Goal: Information Seeking & Learning: Find specific fact

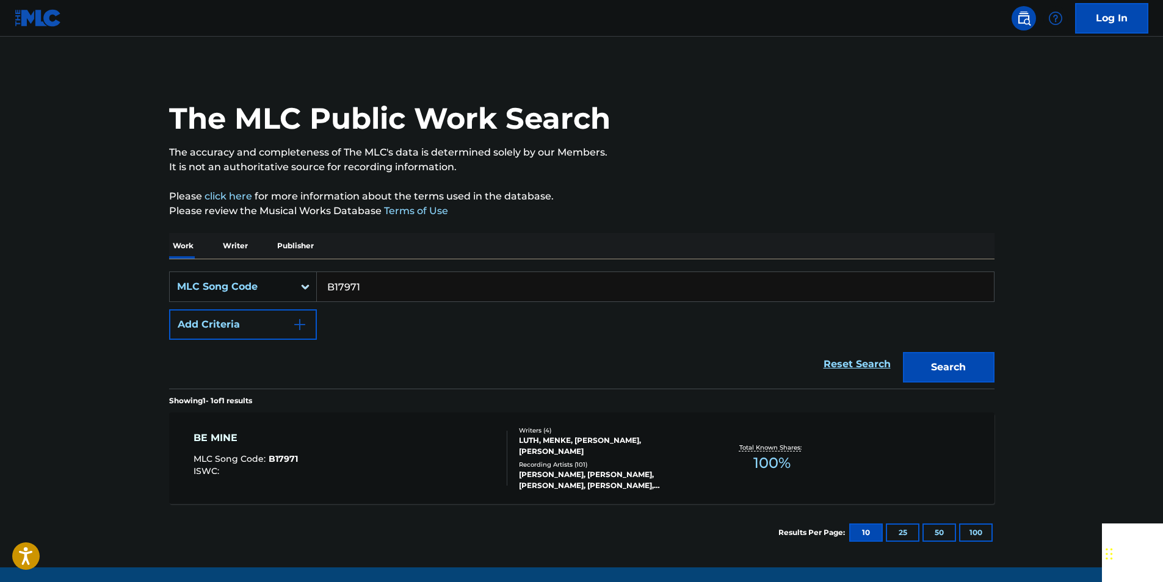
click at [386, 277] on input "B17971" at bounding box center [655, 286] width 677 height 29
paste input "L6951S"
click at [929, 355] on button "Search" at bounding box center [949, 367] width 92 height 31
click at [385, 289] on input "L6951S" at bounding box center [655, 286] width 677 height 29
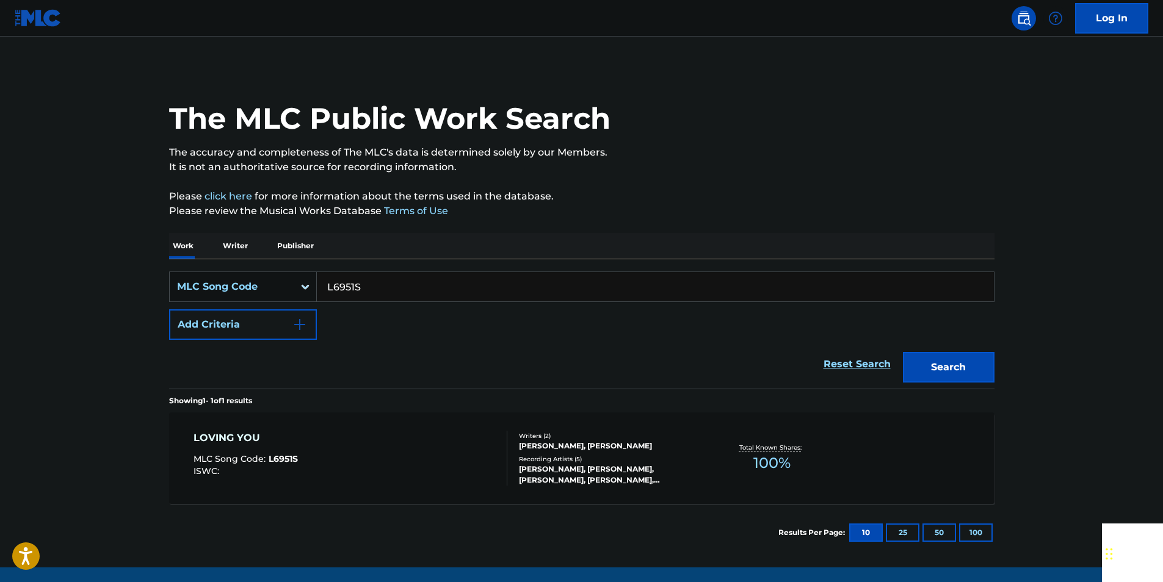
click at [385, 289] on input "L6951S" at bounding box center [655, 286] width 677 height 29
paste input "P04805"
click at [929, 357] on button "Search" at bounding box center [949, 367] width 92 height 31
click at [380, 278] on input "P04805" at bounding box center [655, 286] width 677 height 29
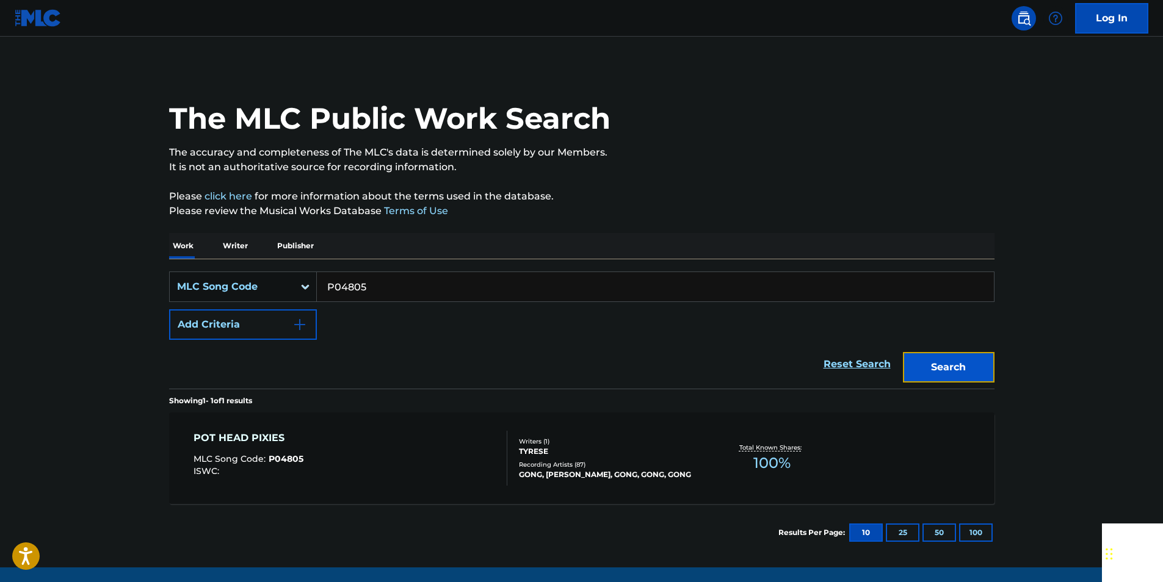
click at [929, 357] on button "Search" at bounding box center [949, 367] width 92 height 31
click at [396, 273] on input "P04805" at bounding box center [655, 286] width 677 height 29
paste input "92585"
click at [929, 363] on button "Search" at bounding box center [949, 367] width 92 height 31
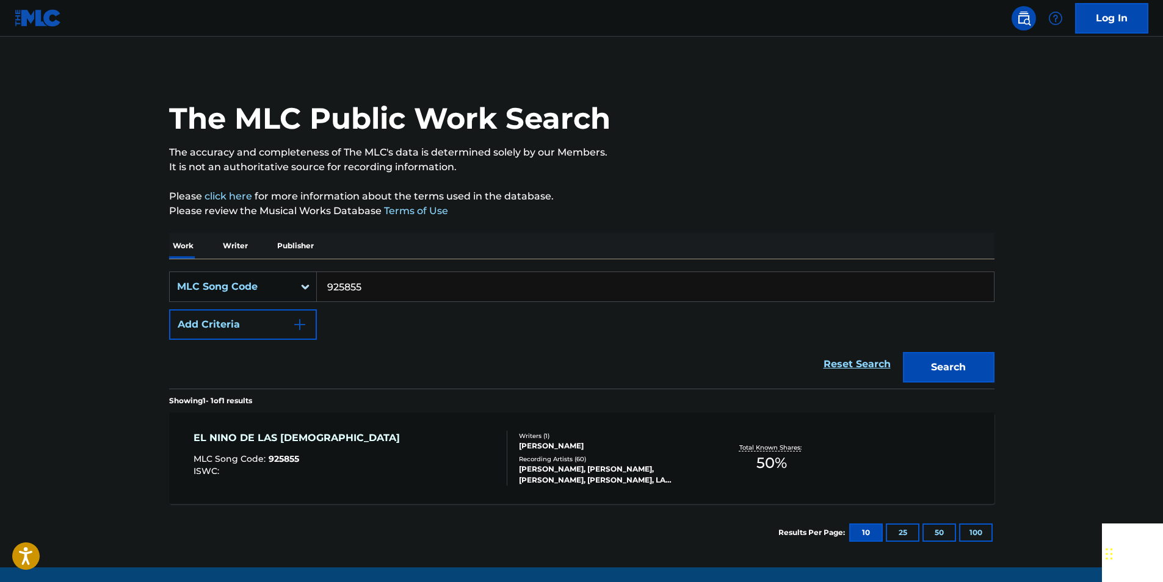
click at [364, 288] on input "925855" at bounding box center [655, 286] width 677 height 29
paste input "I13172"
click at [929, 360] on button "Search" at bounding box center [949, 367] width 92 height 31
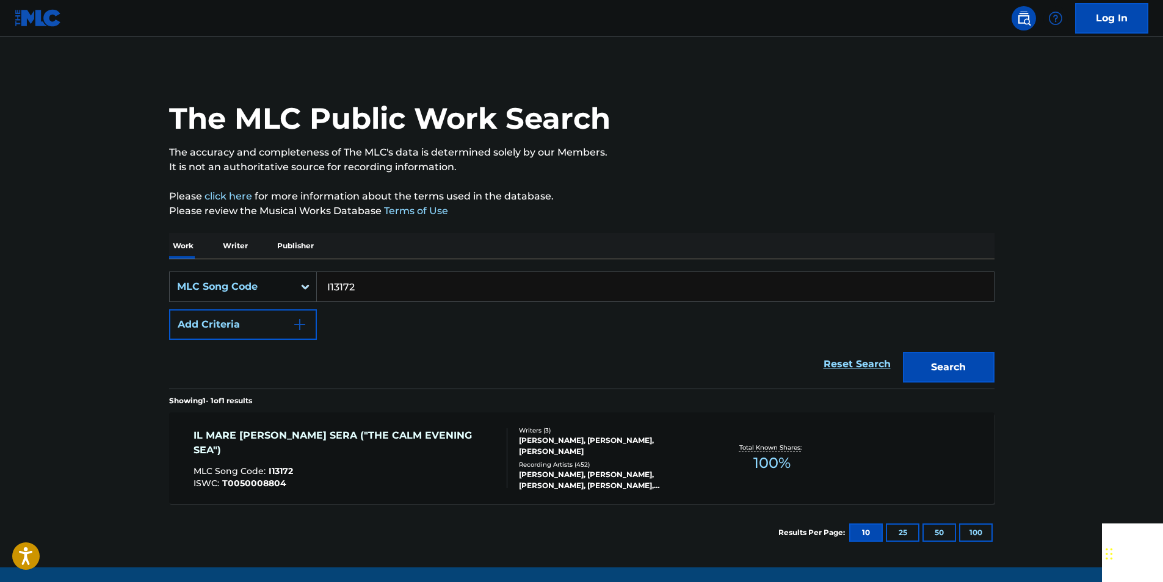
click at [377, 281] on input "I13172" at bounding box center [655, 286] width 677 height 29
paste input "944254"
click at [929, 358] on button "Search" at bounding box center [949, 367] width 92 height 31
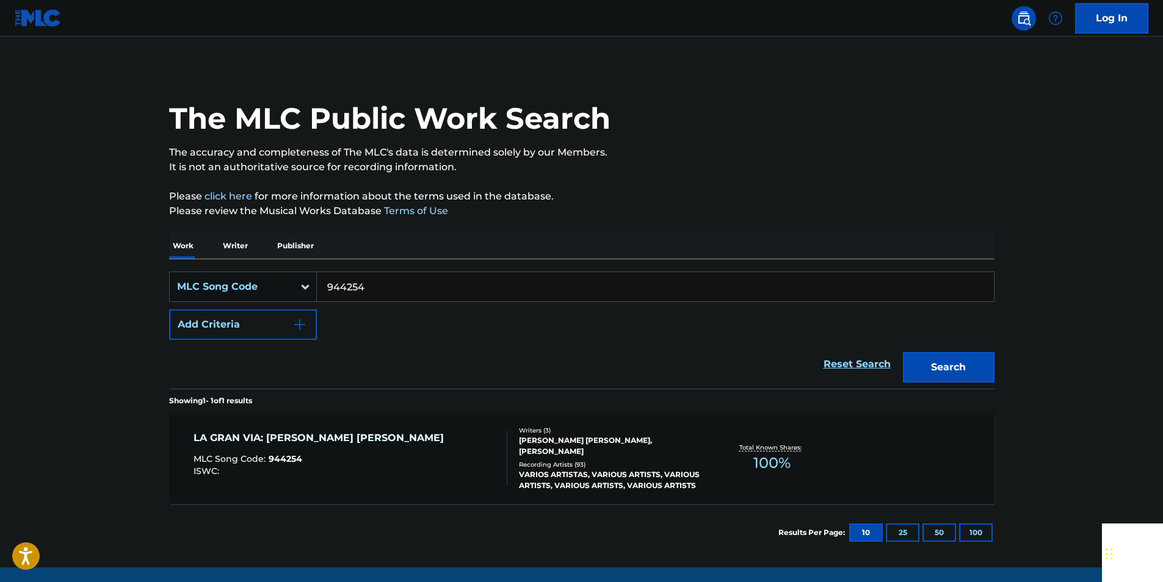
click at [372, 294] on input "944254" at bounding box center [655, 286] width 677 height 29
paste input "AV91QP"
click at [929, 366] on button "Search" at bounding box center [949, 367] width 92 height 31
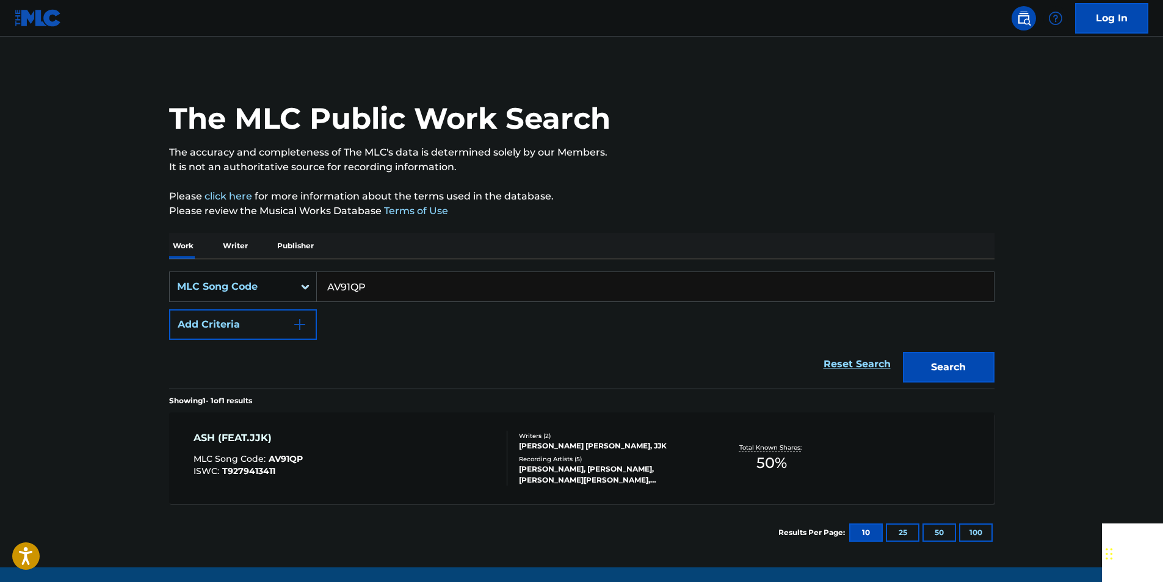
click at [369, 290] on input "AV91QP" at bounding box center [655, 286] width 677 height 29
click at [370, 290] on input "AV91QP" at bounding box center [655, 286] width 677 height 29
paste input "D6071I"
click at [929, 366] on button "Search" at bounding box center [949, 367] width 92 height 31
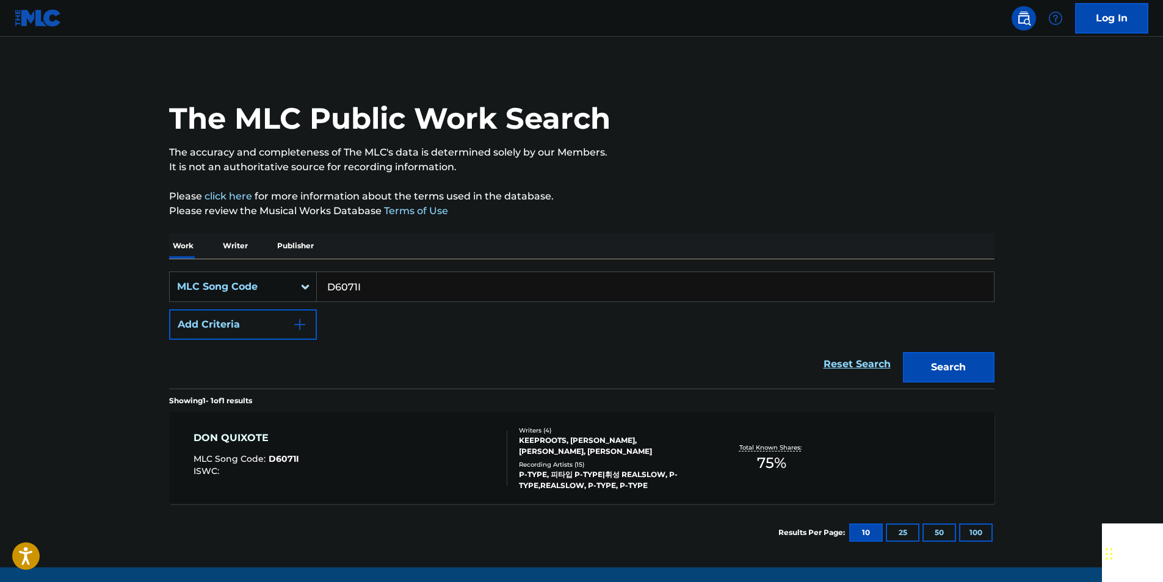
click at [372, 281] on input "D6071I" at bounding box center [655, 286] width 677 height 29
paste input "AB10G5"
click at [929, 367] on button "Search" at bounding box center [949, 367] width 92 height 31
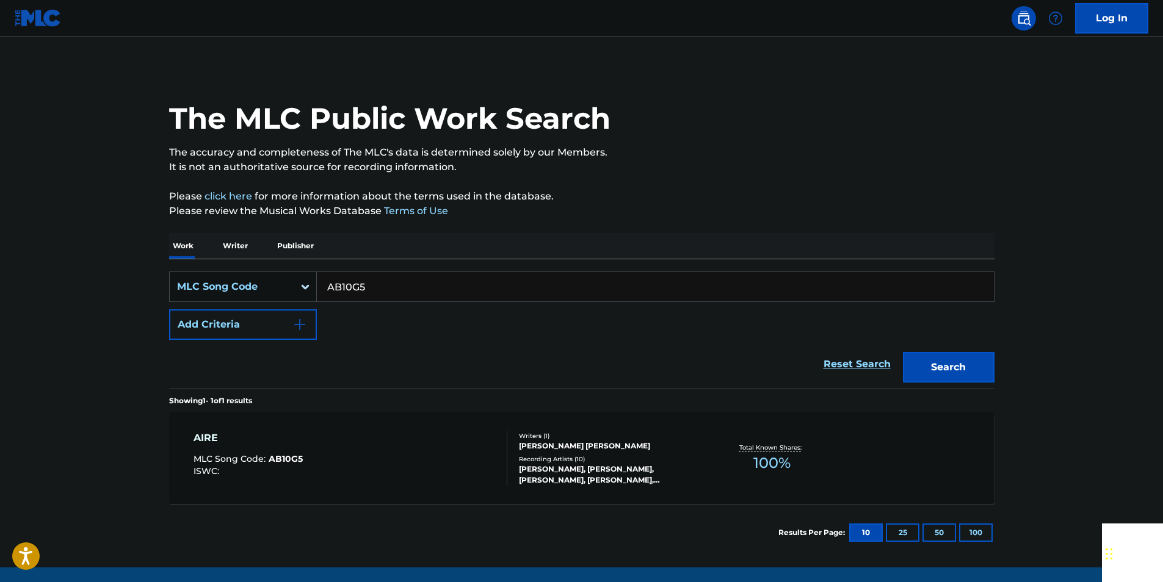
click at [374, 289] on input "AB10G5" at bounding box center [655, 286] width 677 height 29
paste input "S9606R"
click at [929, 372] on button "Search" at bounding box center [949, 367] width 92 height 31
click at [369, 299] on input "S9606R" at bounding box center [655, 286] width 677 height 29
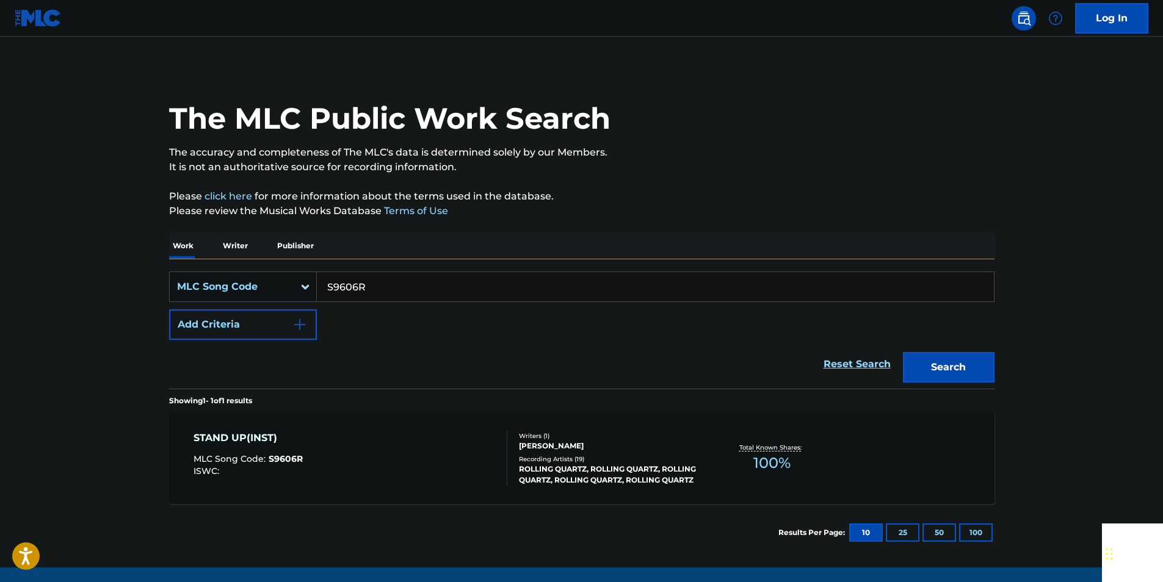
click at [364, 291] on input "S9606R" at bounding box center [655, 286] width 677 height 29
paste input "999239"
click at [929, 364] on button "Search" at bounding box center [949, 367] width 92 height 31
click at [382, 286] on input "999239" at bounding box center [655, 286] width 677 height 29
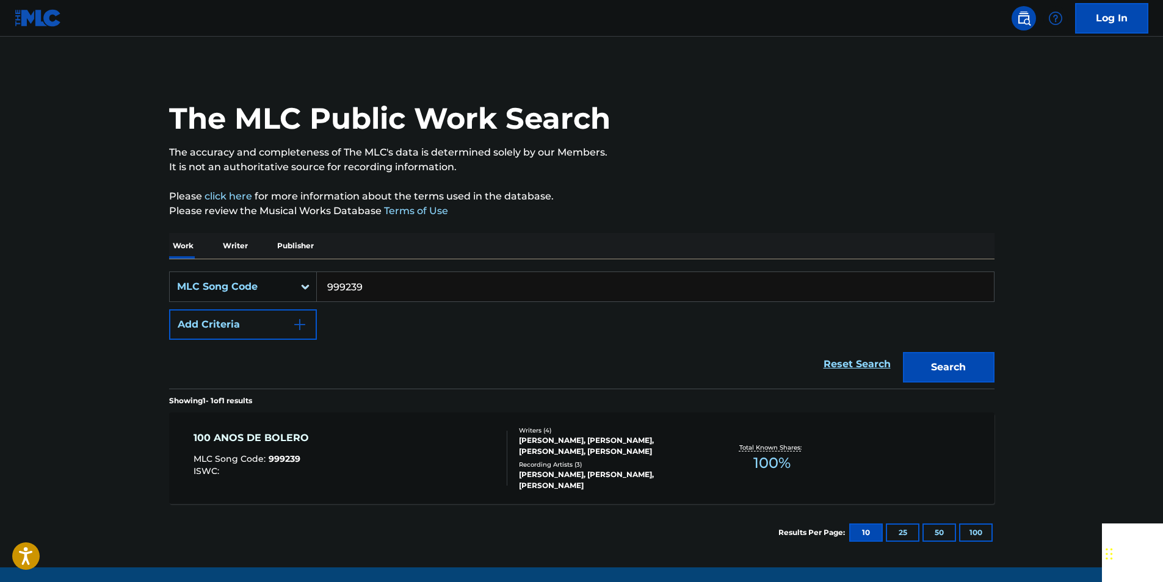
click at [382, 286] on input "999239" at bounding box center [655, 286] width 677 height 29
paste input "W4167J"
click at [929, 366] on button "Search" at bounding box center [949, 367] width 92 height 31
click at [380, 294] on input "W4167J" at bounding box center [655, 286] width 677 height 29
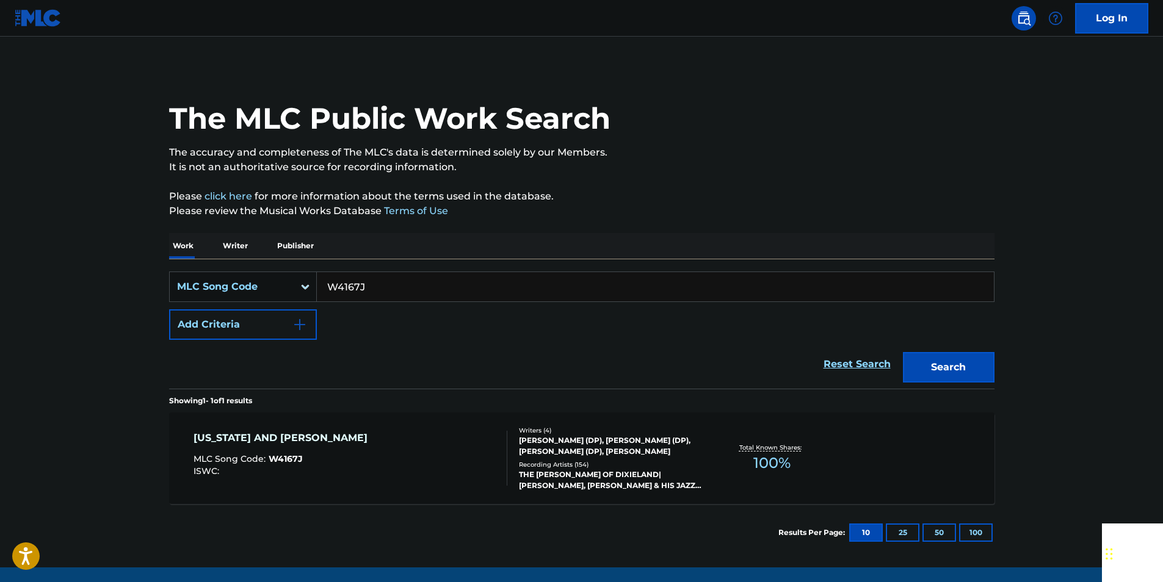
paste input "E07554"
click at [929, 365] on button "Search" at bounding box center [949, 367] width 92 height 31
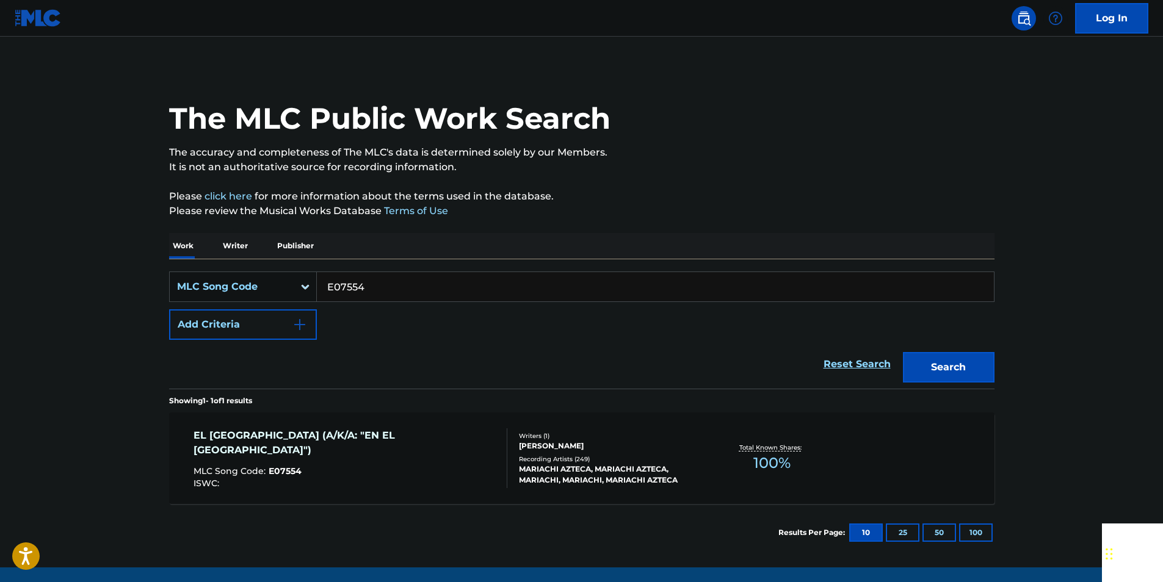
click at [369, 298] on input "E07554" at bounding box center [655, 286] width 677 height 29
paste input "W4737D"
click at [929, 360] on button "Search" at bounding box center [949, 367] width 92 height 31
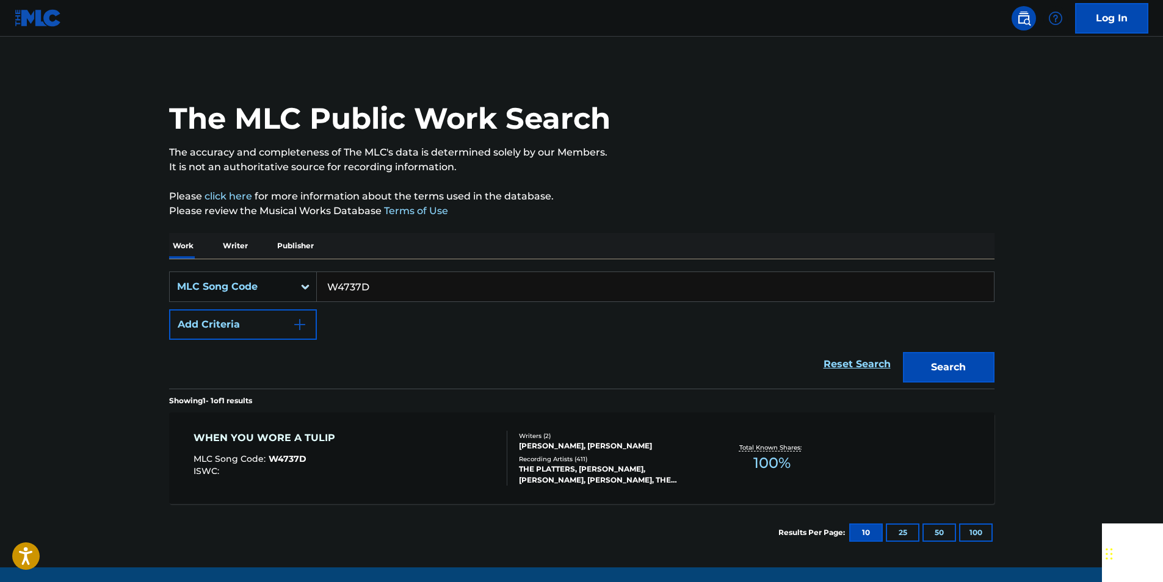
click at [374, 285] on input "W4737D" at bounding box center [655, 286] width 677 height 29
paste input "924144"
click at [929, 361] on button "Search" at bounding box center [949, 367] width 92 height 31
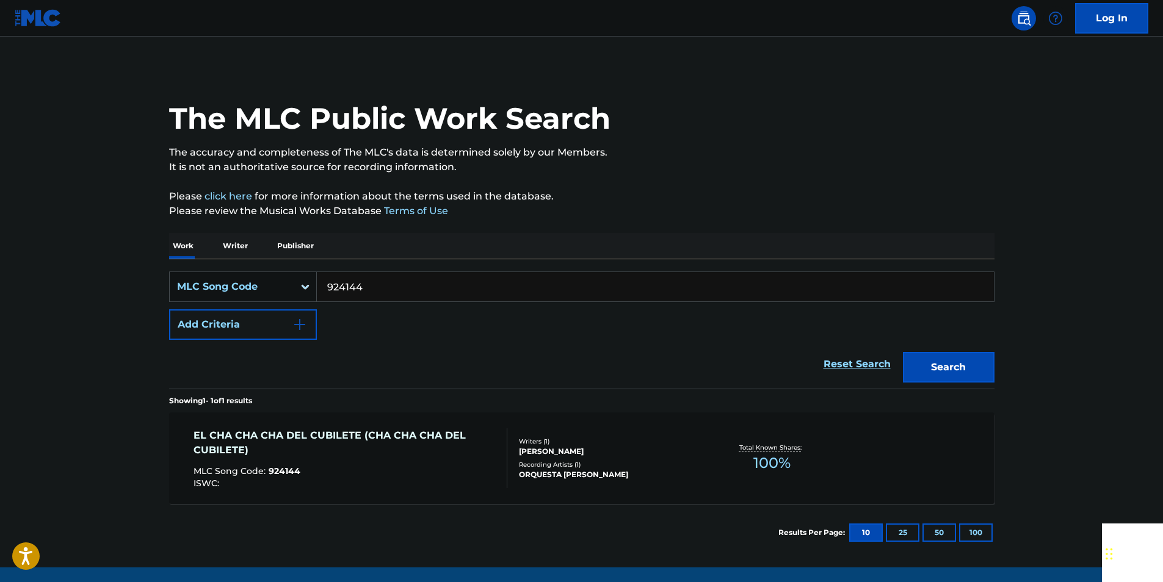
click at [371, 292] on input "924144" at bounding box center [655, 286] width 677 height 29
drag, startPoint x: 371, startPoint y: 292, endPoint x: 354, endPoint y: 290, distance: 17.2
click at [368, 292] on input "924144" at bounding box center [655, 286] width 677 height 29
paste input "L08628"
click at [929, 372] on button "Search" at bounding box center [949, 367] width 92 height 31
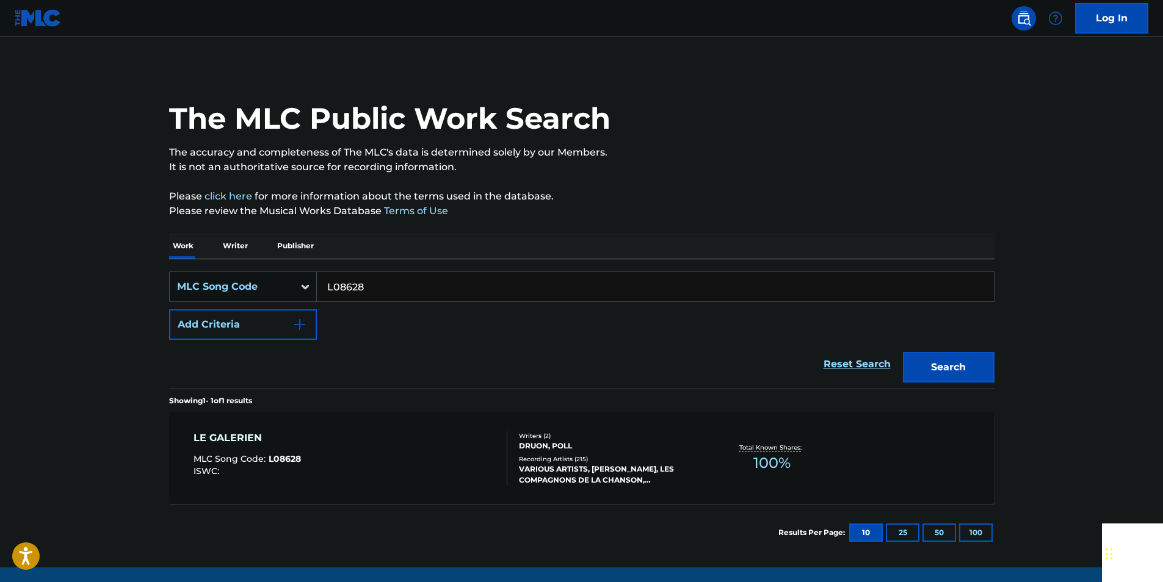
click at [371, 281] on input "L08628" at bounding box center [655, 286] width 677 height 29
paste input "C02801"
click at [929, 371] on button "Search" at bounding box center [949, 367] width 92 height 31
click at [364, 283] on input "C02801" at bounding box center [655, 286] width 677 height 29
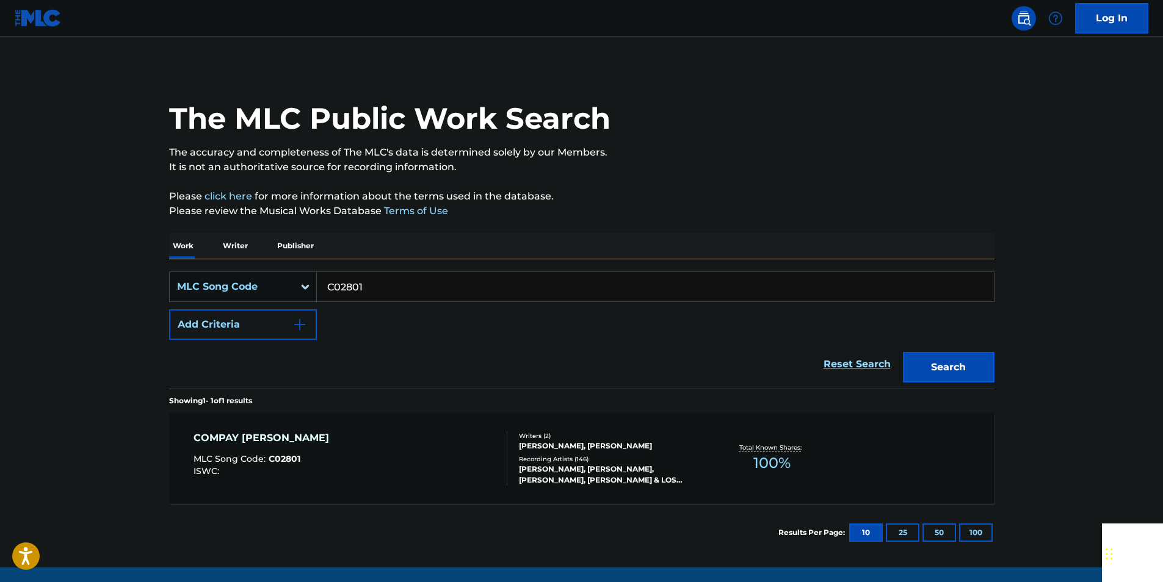
click at [365, 283] on input "C02801" at bounding box center [655, 286] width 677 height 29
paste input "AV9PQX"
click at [929, 352] on button "Search" at bounding box center [949, 367] width 92 height 31
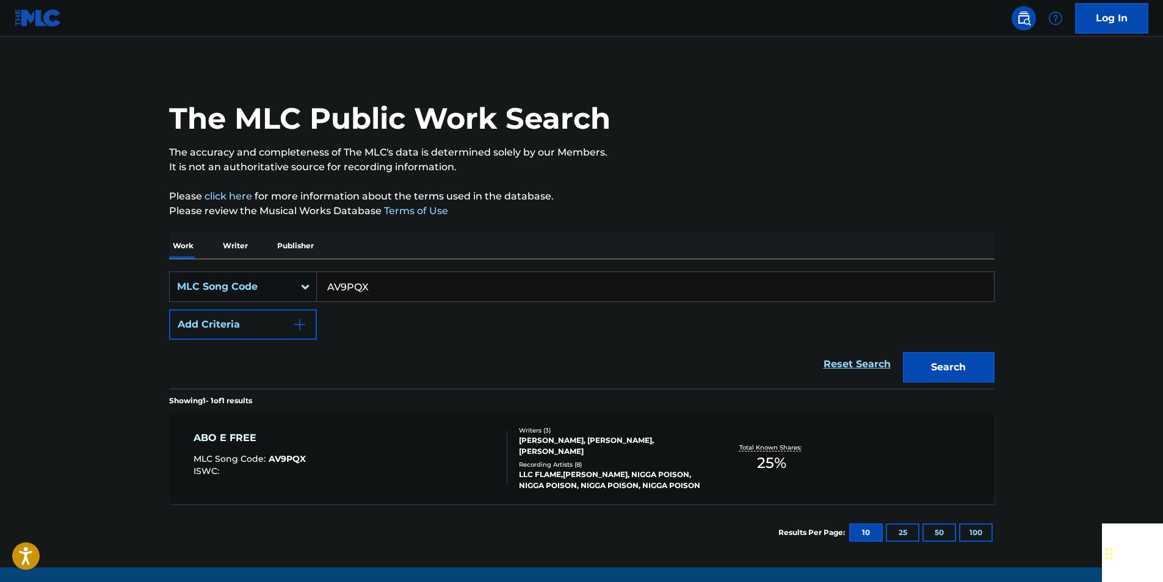
click at [384, 275] on input "AV9PQX" at bounding box center [655, 286] width 677 height 29
click at [913, 352] on div "Search" at bounding box center [946, 364] width 98 height 49
click at [929, 369] on button "Search" at bounding box center [949, 367] width 92 height 31
click at [374, 293] on input "AV9PQX" at bounding box center [655, 286] width 677 height 29
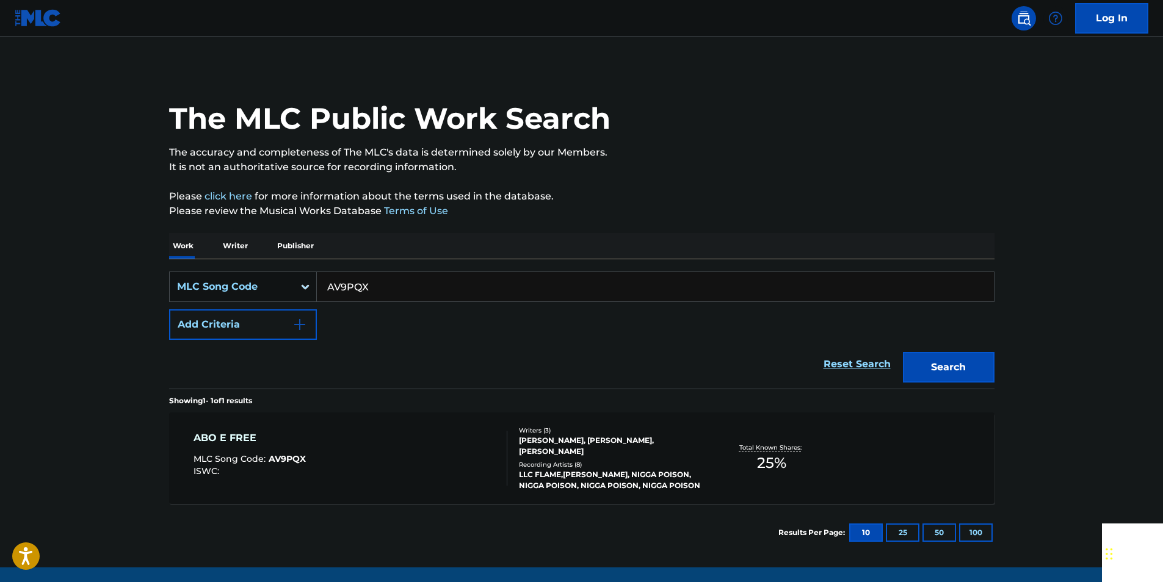
click at [374, 293] on input "AV9PQX" at bounding box center [655, 286] width 677 height 29
paste input "P2443T"
click at [929, 370] on button "Search" at bounding box center [949, 367] width 92 height 31
click at [370, 279] on input "P2443T" at bounding box center [655, 286] width 677 height 29
click at [370, 280] on input "P2443T" at bounding box center [655, 286] width 677 height 29
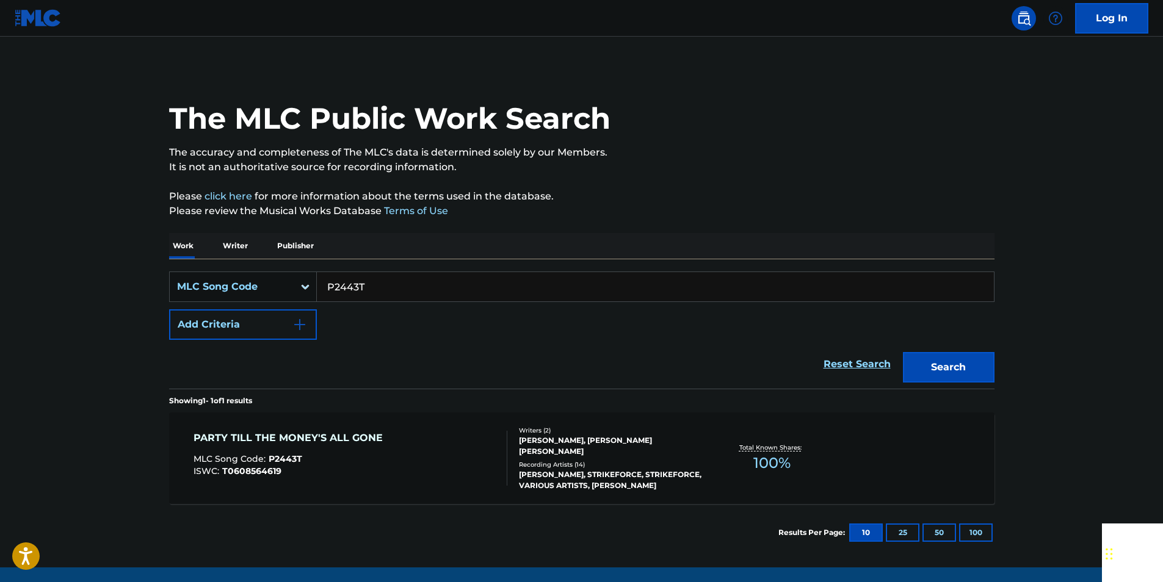
paste input "X2892E"
click at [929, 371] on button "Search" at bounding box center [949, 367] width 92 height 31
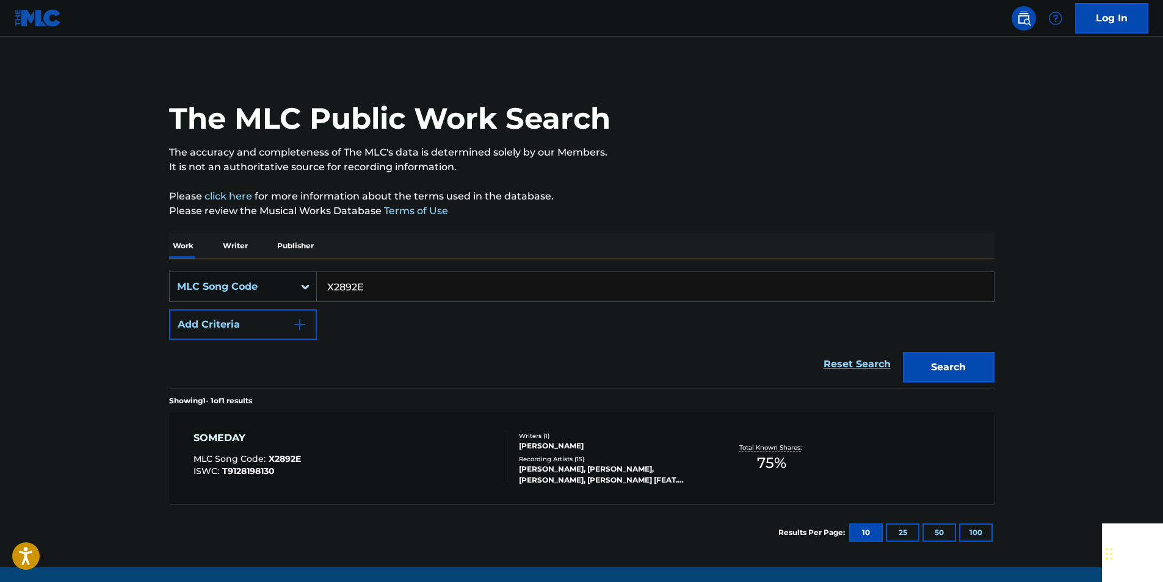
click at [387, 286] on input "X2892E" at bounding box center [655, 286] width 677 height 29
paste input "CD14QB"
click at [929, 364] on button "Search" at bounding box center [949, 367] width 92 height 31
click at [369, 278] on input "CD14QB" at bounding box center [655, 286] width 677 height 29
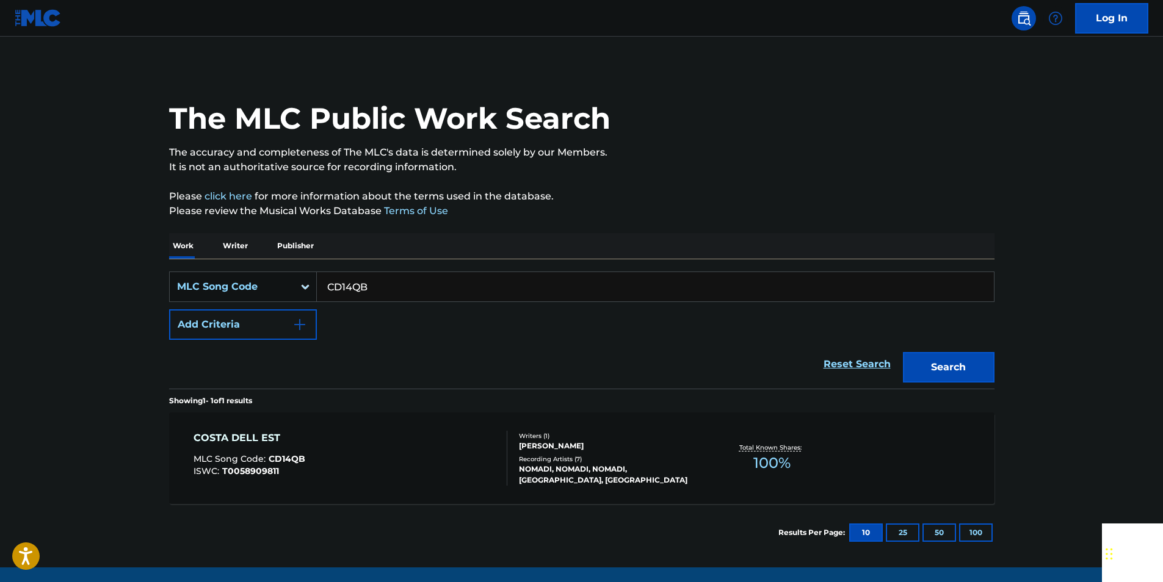
click at [369, 278] on input "CD14QB" at bounding box center [655, 286] width 677 height 29
paste input "WA6YA1"
click at [929, 361] on button "Search" at bounding box center [949, 367] width 92 height 31
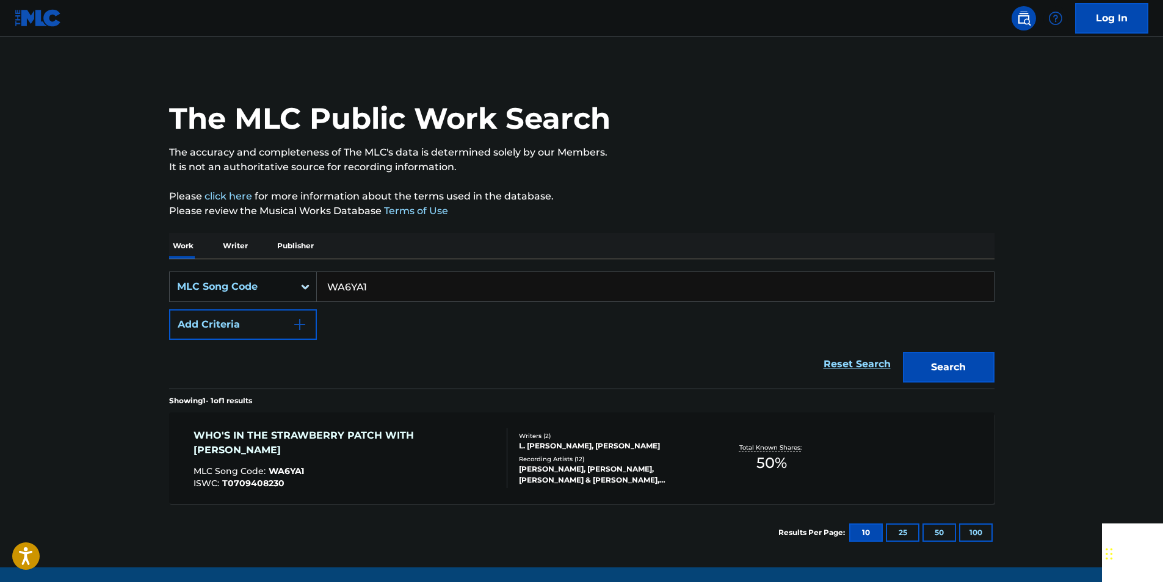
click at [374, 286] on input "WA6YA1" at bounding box center [655, 286] width 677 height 29
drag, startPoint x: 374, startPoint y: 286, endPoint x: 355, endPoint y: 288, distance: 18.4
click at [374, 288] on input "WA6YA1" at bounding box center [655, 286] width 677 height 29
paste input "CB5DGE"
click at [929, 358] on button "Search" at bounding box center [949, 367] width 92 height 31
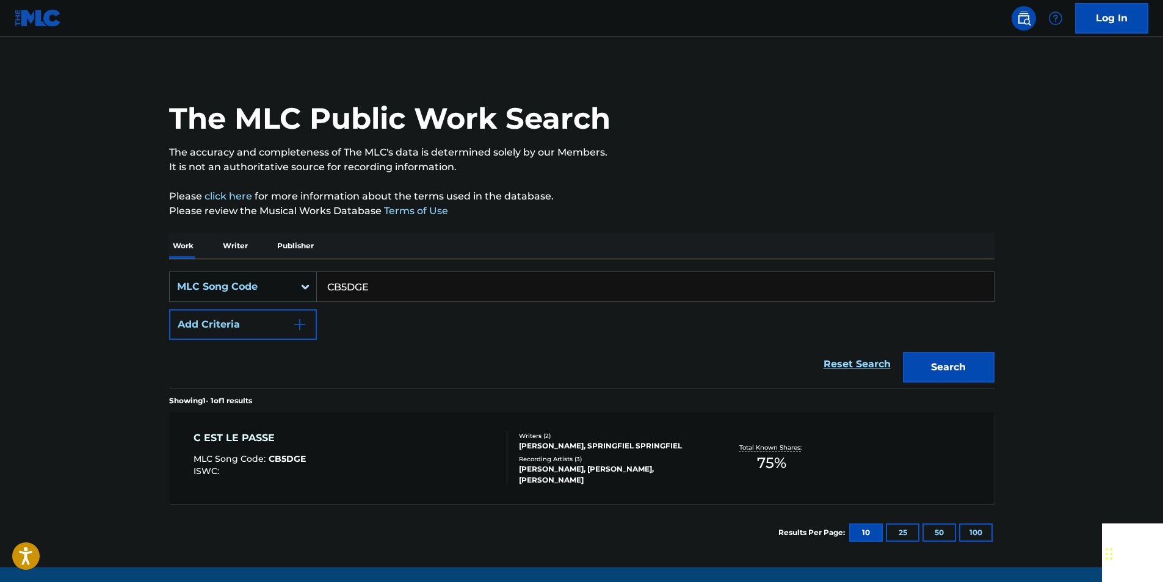
click at [386, 292] on input "CB5DGE" at bounding box center [655, 286] width 677 height 29
paste input "M8197Q"
click at [929, 368] on button "Search" at bounding box center [949, 367] width 92 height 31
click at [363, 281] on input "M8197Q" at bounding box center [655, 286] width 677 height 29
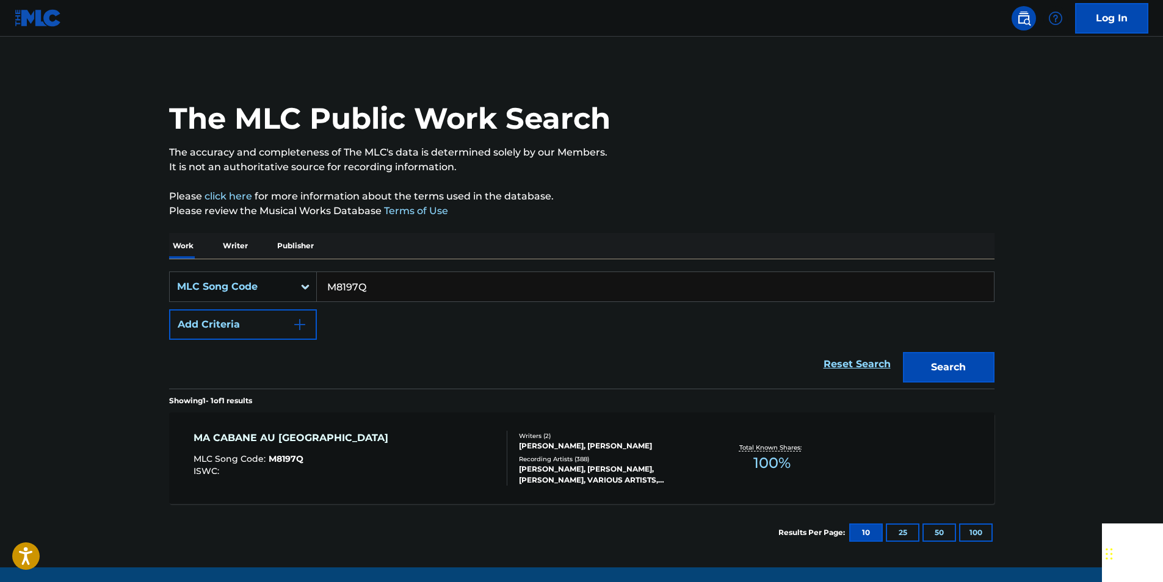
click at [363, 281] on input "M8197Q" at bounding box center [655, 286] width 677 height 29
paste input "NV9LPJ"
click at [929, 362] on button "Search" at bounding box center [949, 367] width 92 height 31
click at [402, 291] on input "NV9LPJ" at bounding box center [655, 286] width 677 height 29
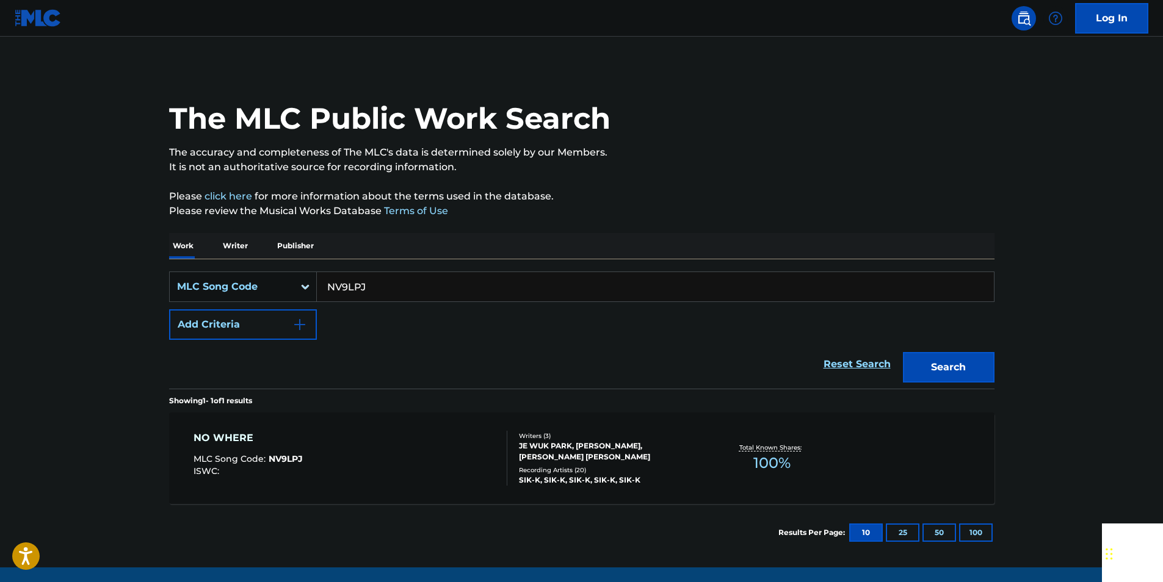
paste input "S96044"
click at [929, 374] on button "Search" at bounding box center [949, 367] width 92 height 31
click at [380, 282] on input "S96044" at bounding box center [655, 286] width 677 height 29
paste input "38036"
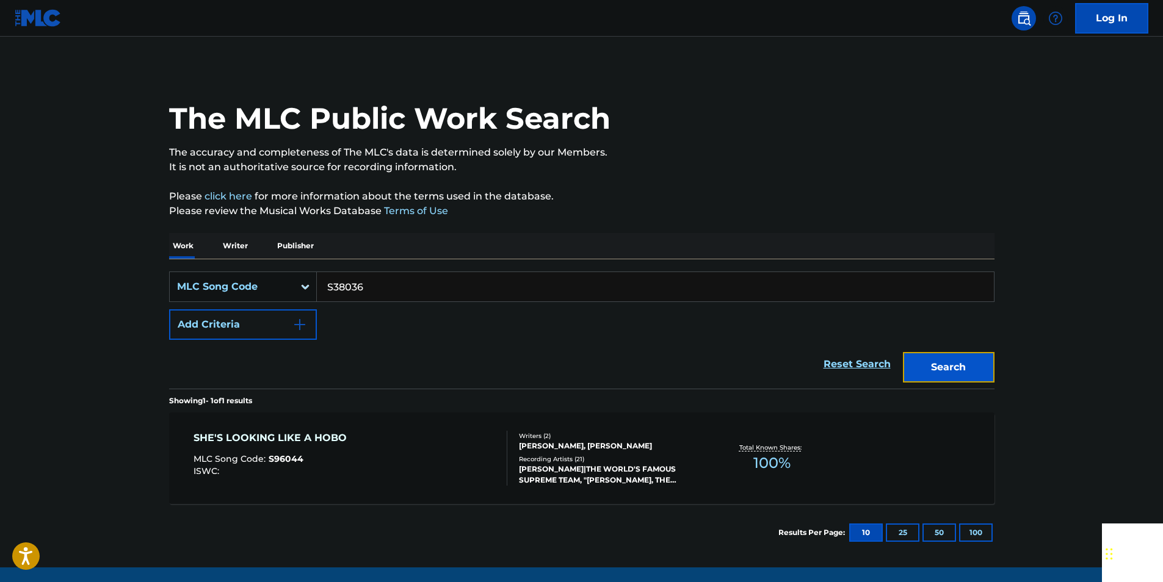
click at [929, 360] on button "Search" at bounding box center [949, 367] width 92 height 31
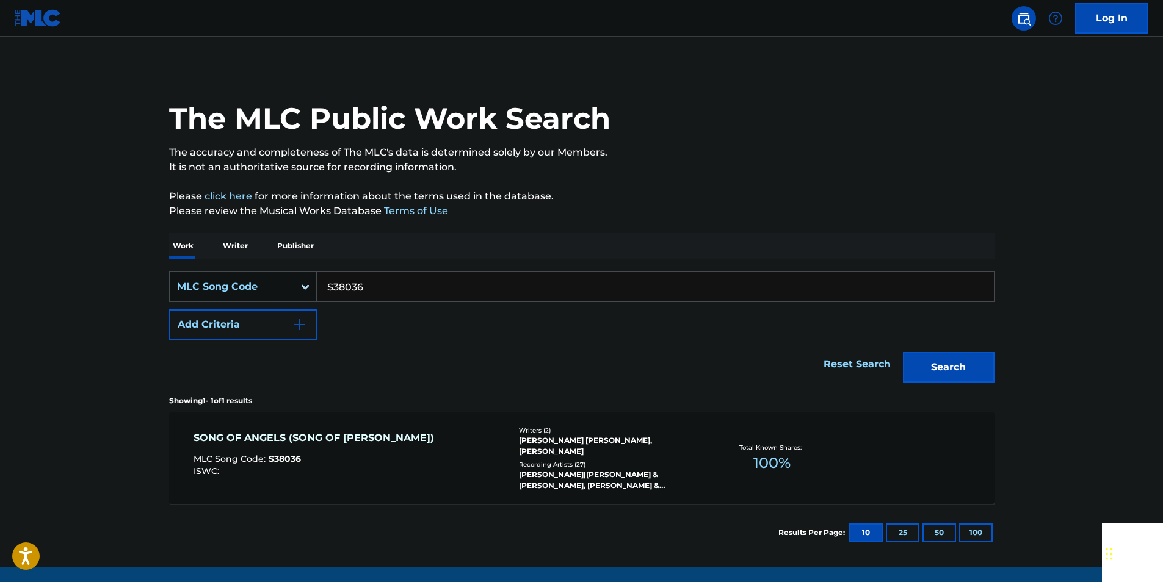
click at [374, 287] on input "S38036" at bounding box center [655, 286] width 677 height 29
paste input "L3838H"
click at [929, 376] on button "Search" at bounding box center [949, 367] width 92 height 31
click at [364, 286] on input "L3838H" at bounding box center [655, 286] width 677 height 29
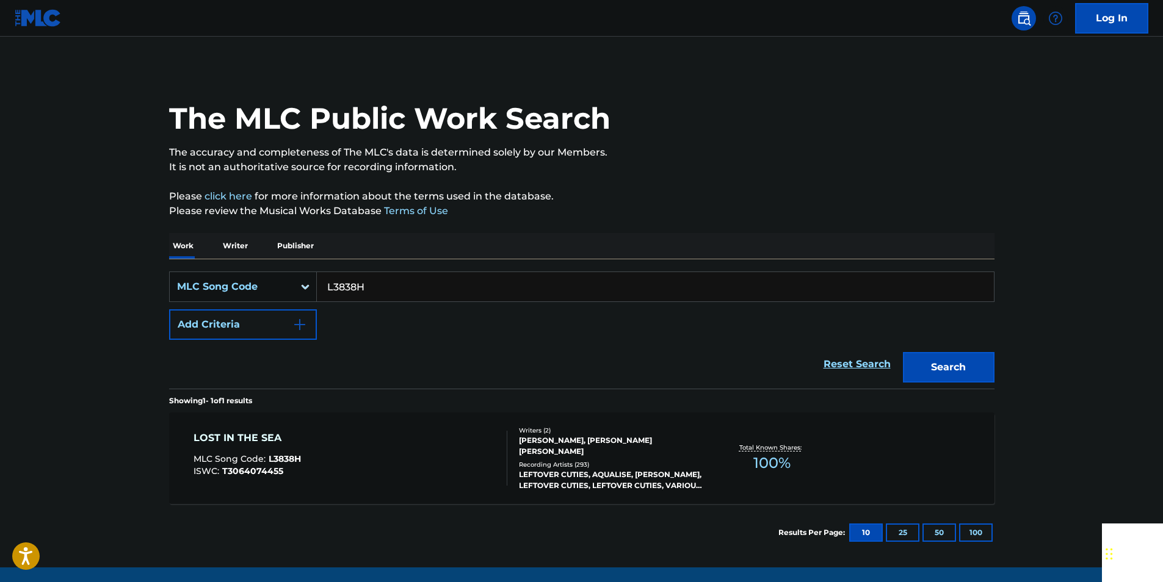
click at [364, 286] on input "L3838H" at bounding box center [655, 286] width 677 height 29
paste input "7723Z"
type input "L7723Z"
click at [929, 383] on div "Search" at bounding box center [946, 364] width 98 height 49
click at [929, 358] on button "Search" at bounding box center [949, 367] width 92 height 31
